Goal: Task Accomplishment & Management: Manage account settings

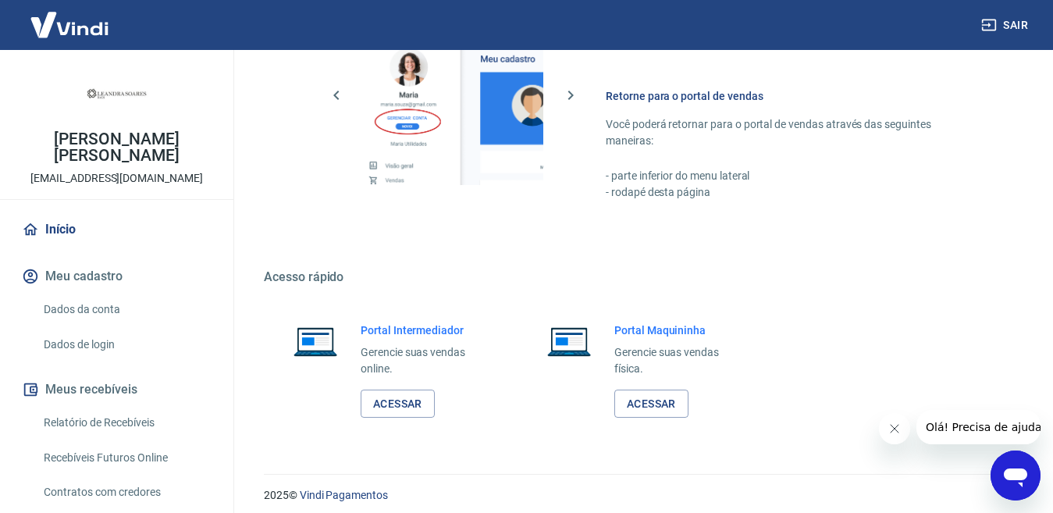
scroll to position [930, 0]
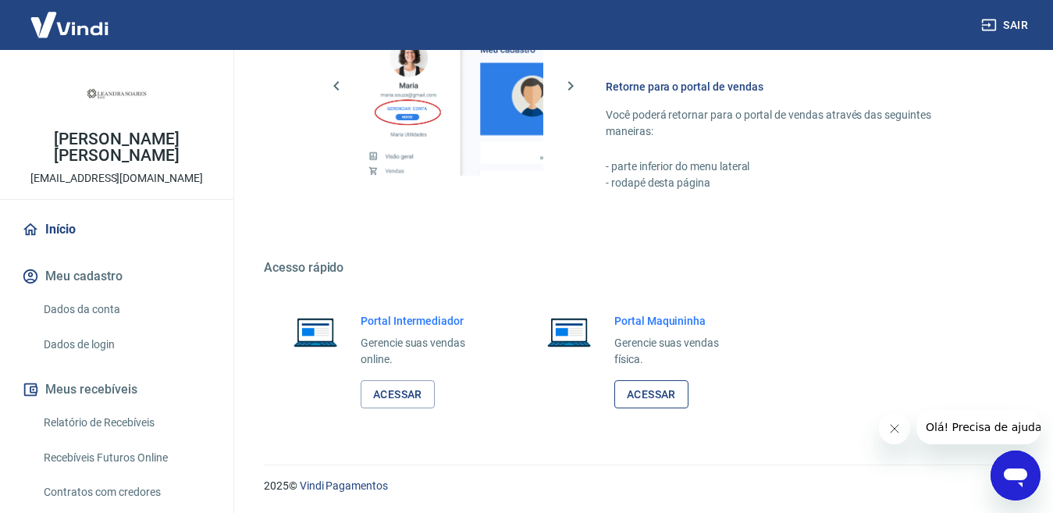
click at [660, 397] on link "Acessar" at bounding box center [651, 394] width 74 height 29
click at [98, 300] on link "Dados da conta" at bounding box center [125, 310] width 177 height 32
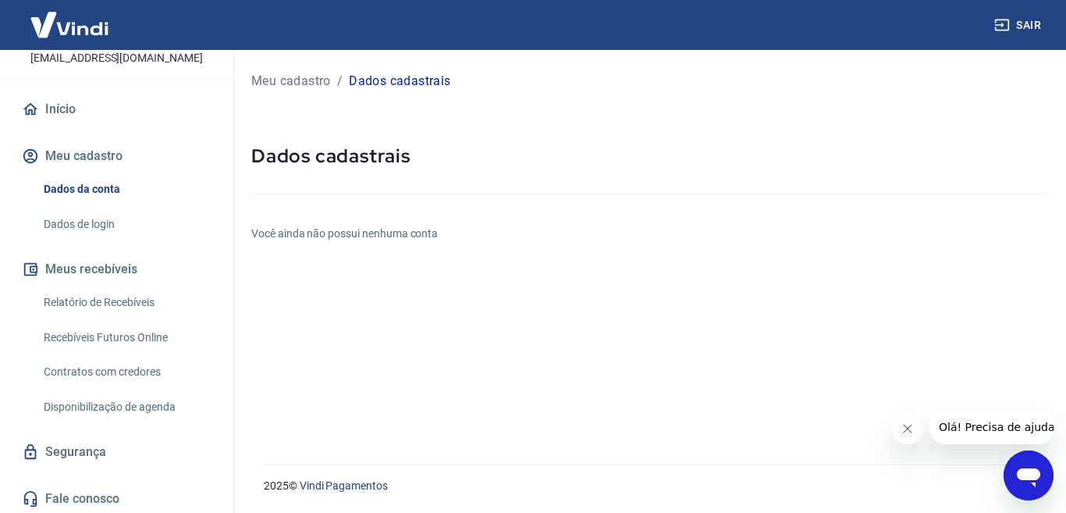
scroll to position [118, 0]
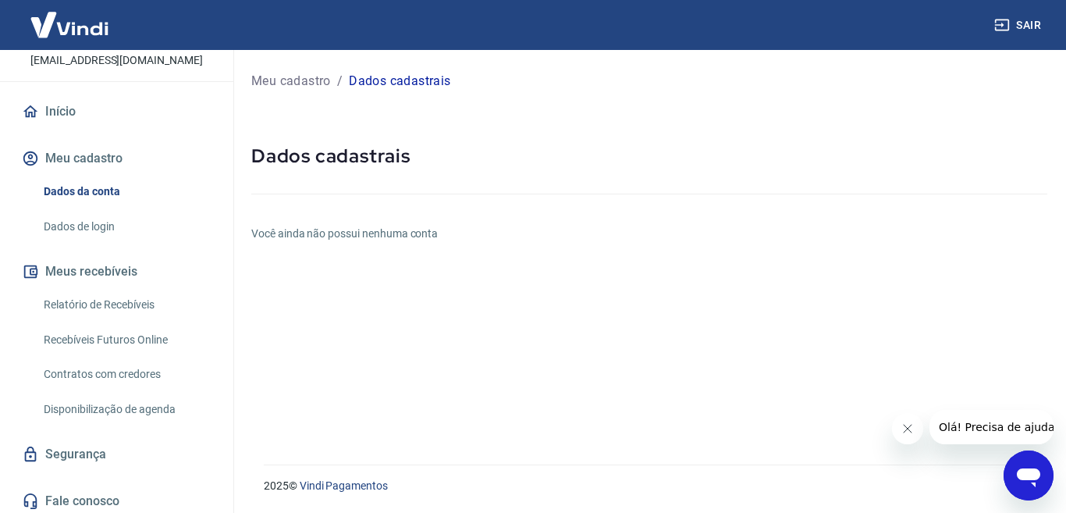
click at [290, 74] on p "Meu cadastro" at bounding box center [291, 81] width 80 height 19
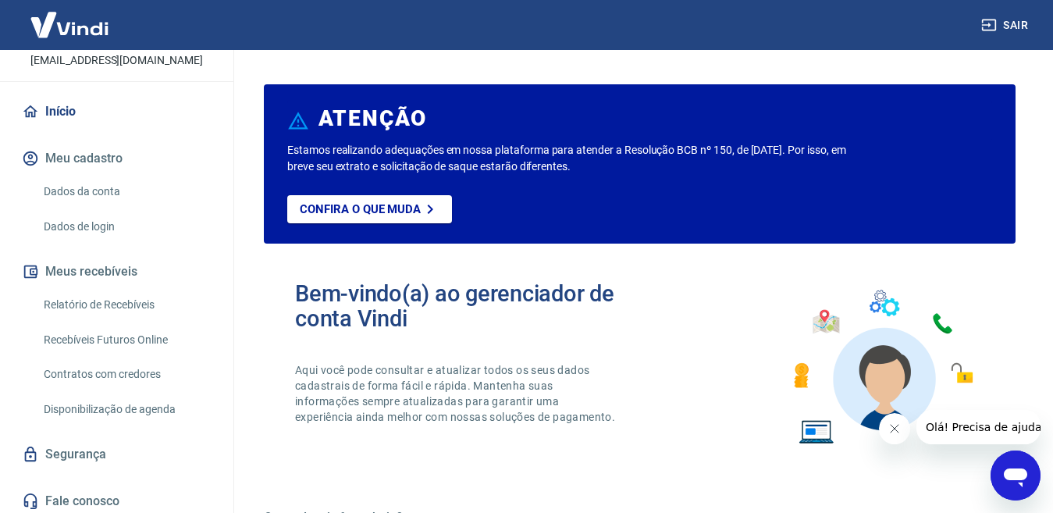
click at [80, 190] on link "Dados da conta" at bounding box center [125, 192] width 177 height 32
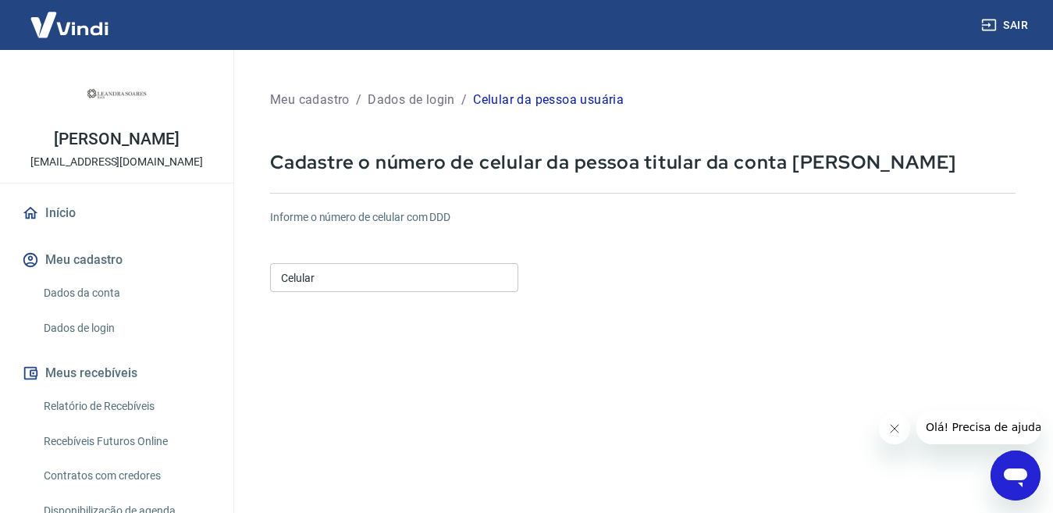
click at [365, 272] on input "Celular" at bounding box center [394, 277] width 248 height 29
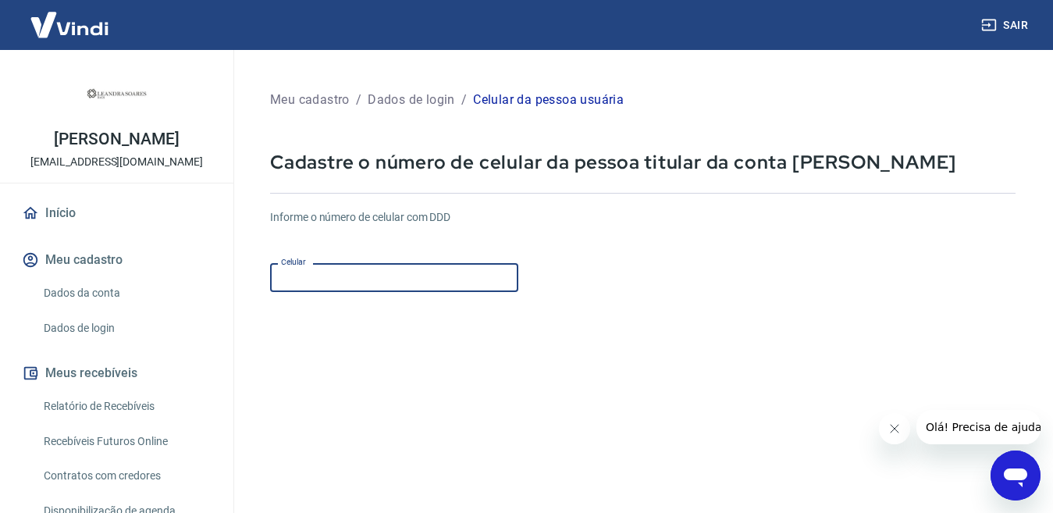
type input "(16) 99182-2462"
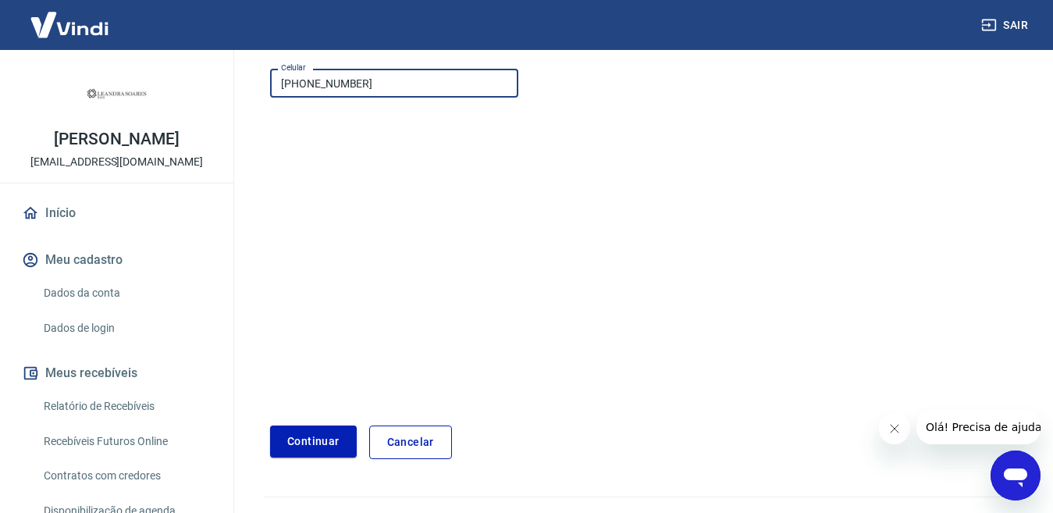
scroll to position [205, 0]
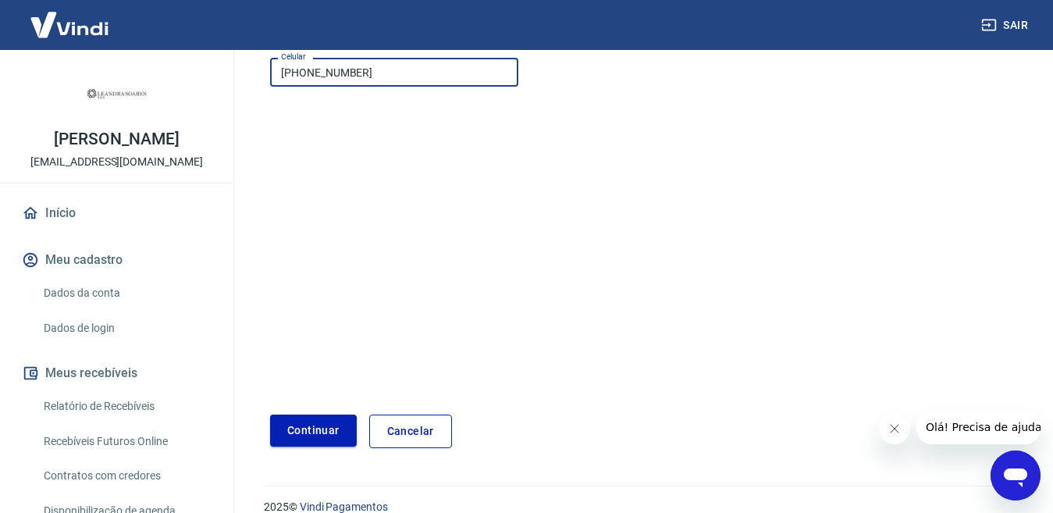
click at [315, 430] on button "Continuar" at bounding box center [313, 431] width 87 height 32
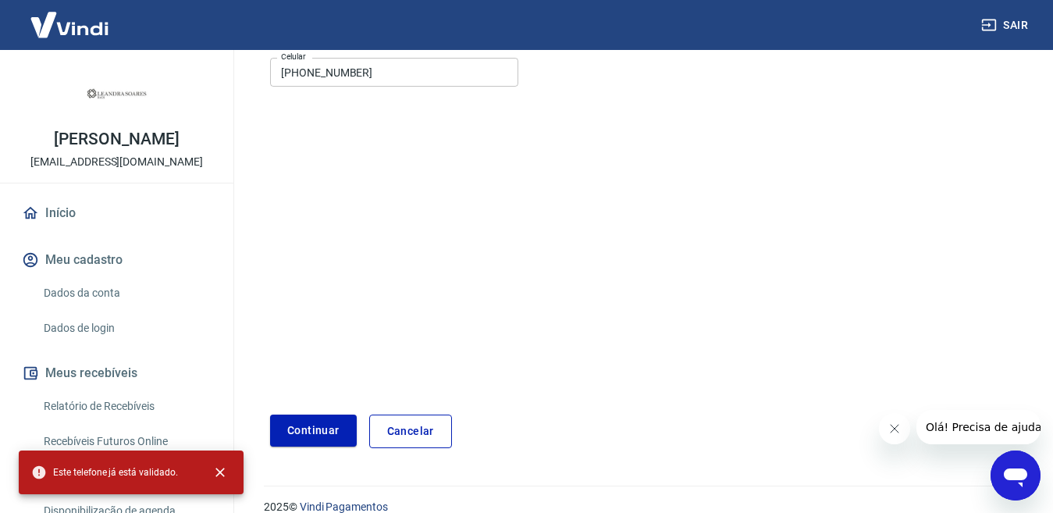
click at [340, 331] on form "Informe o número de celular com DDD Celular (16) 99182-2462 Celular Continuar C…" at bounding box center [643, 219] width 746 height 457
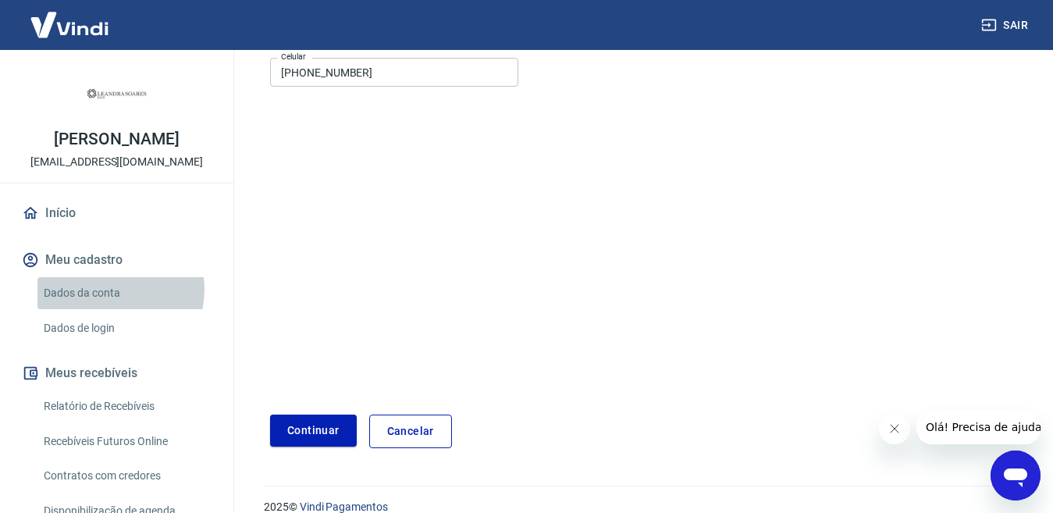
click at [113, 306] on link "Dados da conta" at bounding box center [125, 293] width 177 height 32
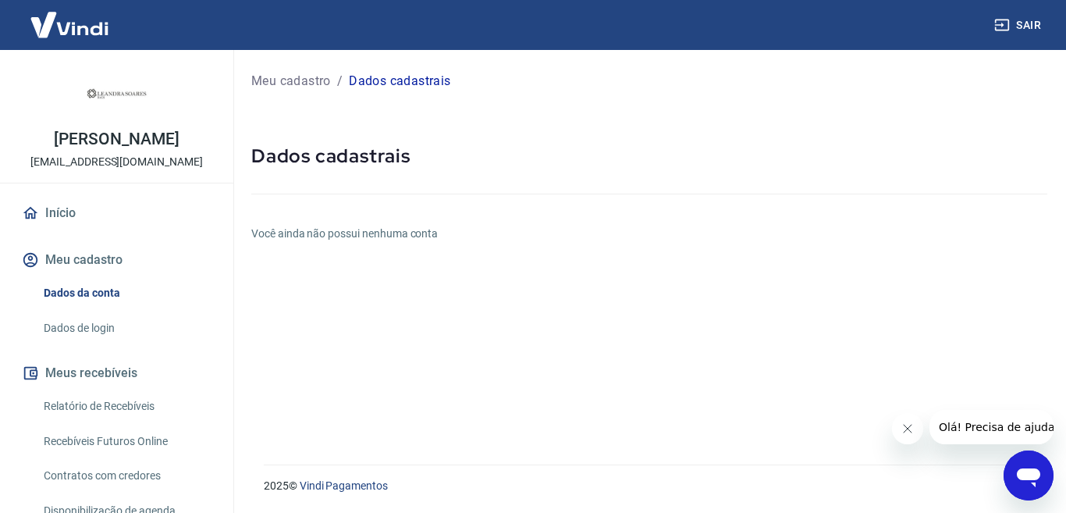
click at [320, 81] on p "Meu cadastro" at bounding box center [291, 81] width 80 height 19
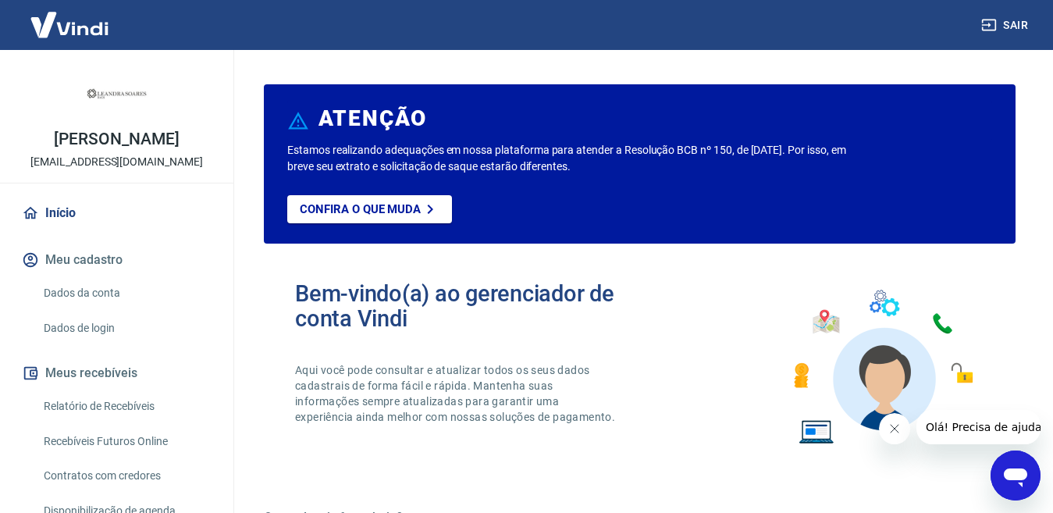
click at [104, 307] on link "Dados da conta" at bounding box center [125, 293] width 177 height 32
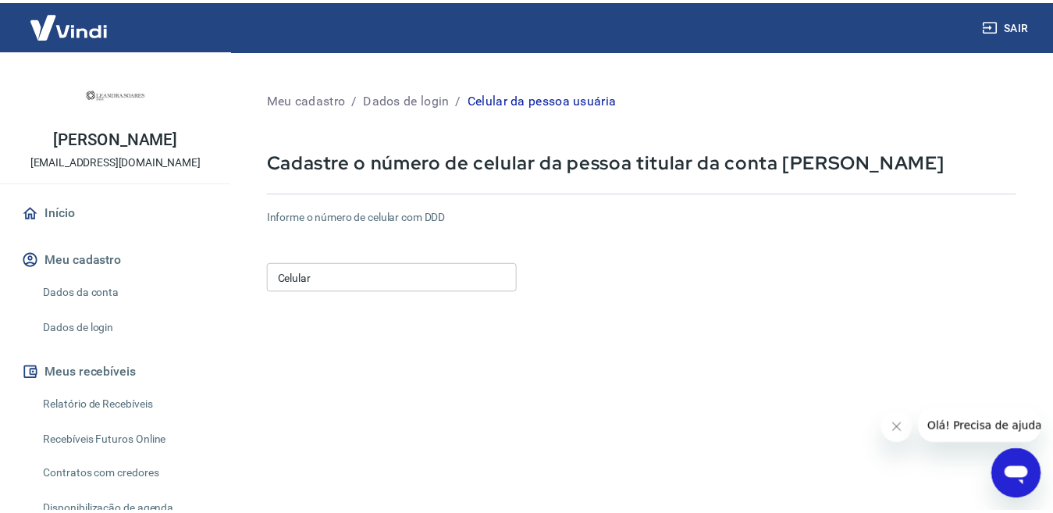
scroll to position [205, 0]
